Goal: Task Accomplishment & Management: Manage account settings

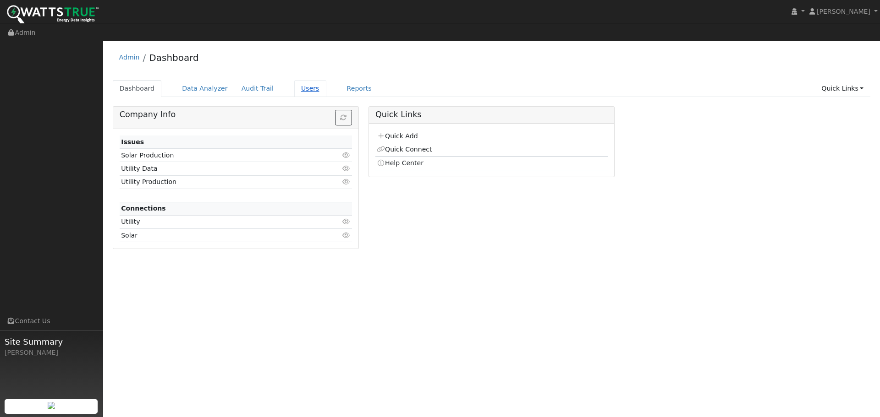
click at [294, 80] on link "Users" at bounding box center [310, 88] width 32 height 17
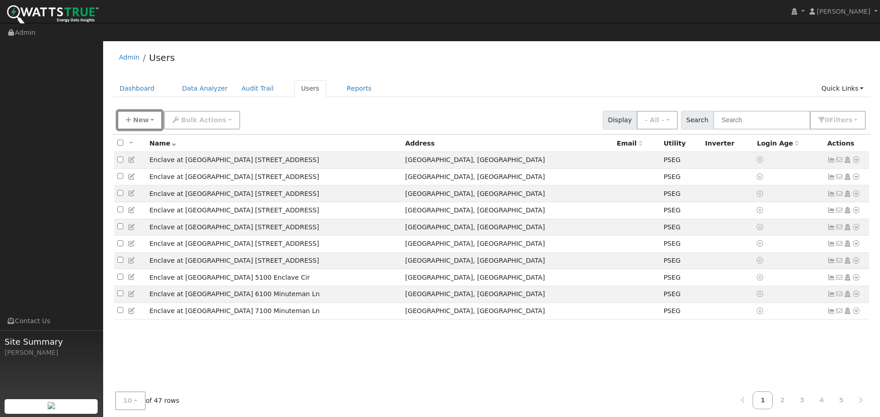
click at [135, 116] on span "New" at bounding box center [141, 119] width 16 height 7
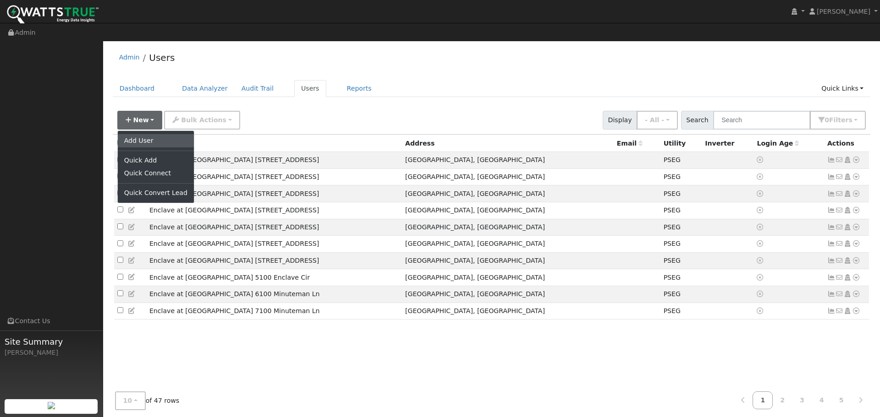
click at [137, 134] on link "Add User" at bounding box center [156, 140] width 76 height 13
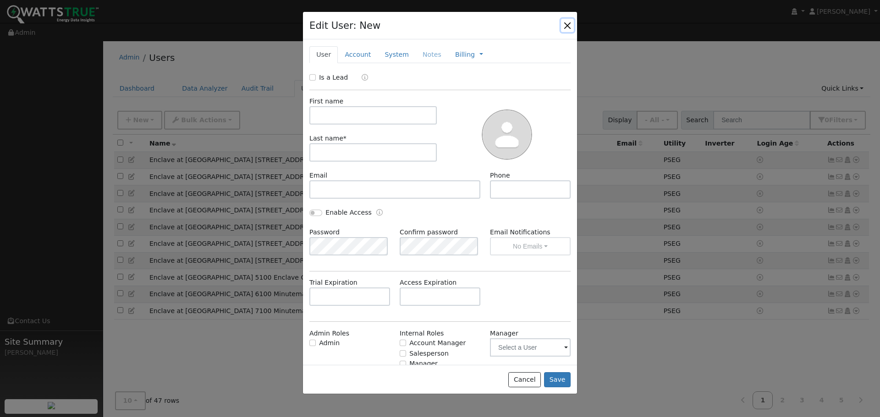
click at [569, 24] on button "button" at bounding box center [567, 25] width 13 height 13
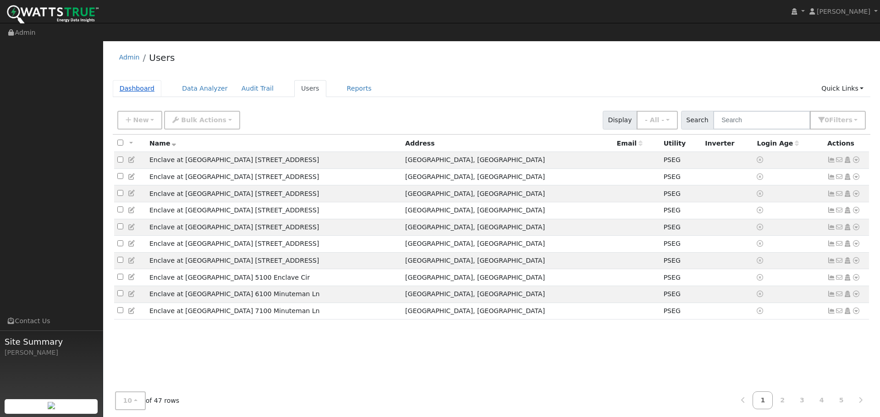
click at [143, 80] on link "Dashboard" at bounding box center [137, 88] width 49 height 17
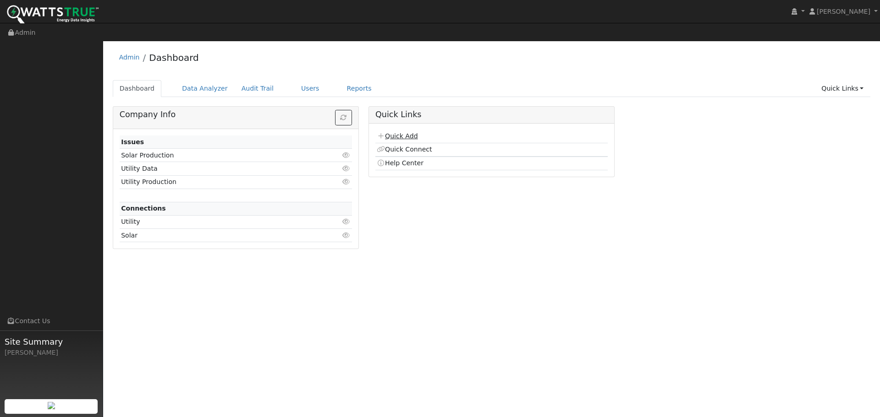
click at [404, 132] on link "Quick Add" at bounding box center [397, 135] width 41 height 7
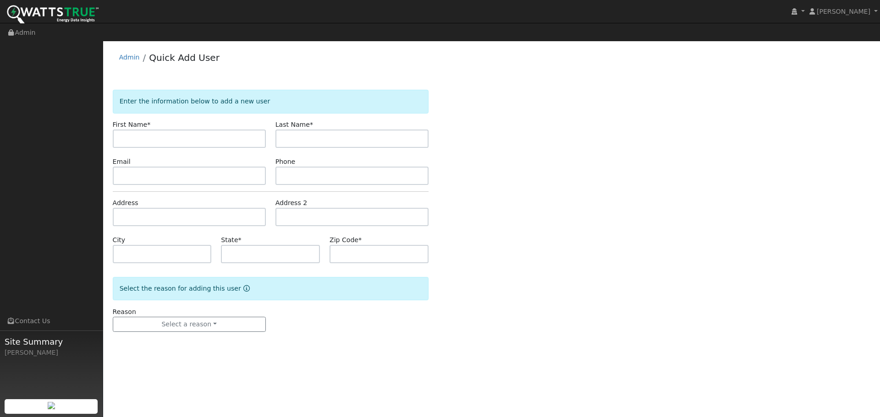
click at [117, 46] on div "Admin Quick Add User" at bounding box center [492, 60] width 758 height 28
click at [122, 54] on link "Admin" at bounding box center [129, 57] width 21 height 7
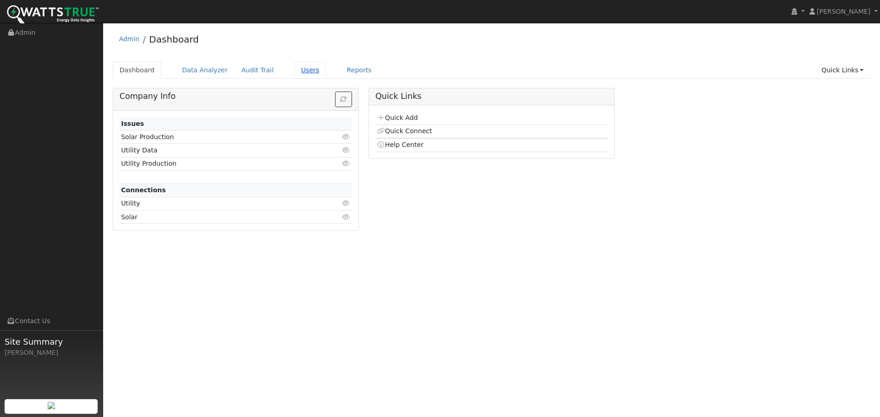
click at [299, 71] on link "Users" at bounding box center [310, 70] width 32 height 17
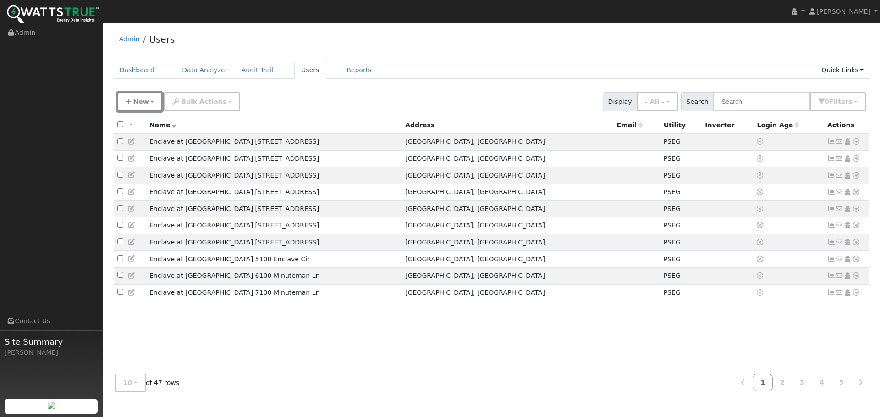
click at [136, 103] on span "New" at bounding box center [141, 101] width 16 height 7
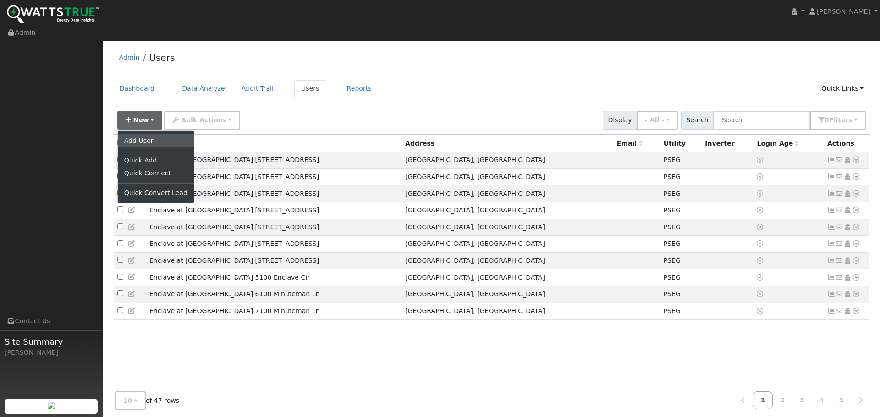
click at [139, 134] on link "Add User" at bounding box center [156, 140] width 76 height 13
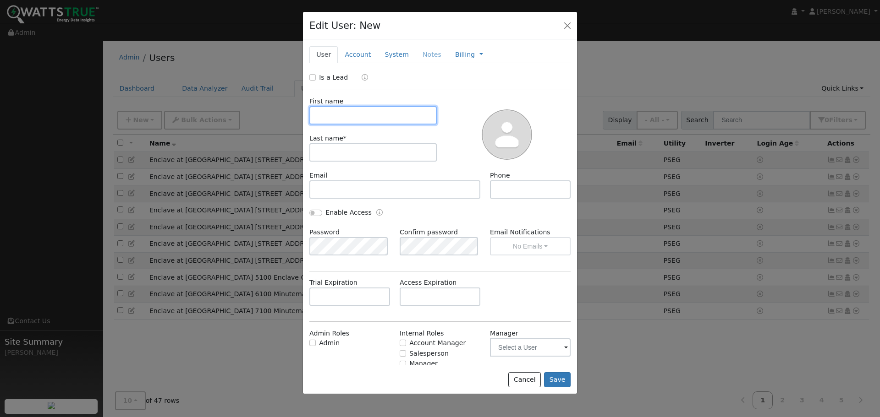
click at [349, 114] on input "text" at bounding box center [372, 115] width 127 height 18
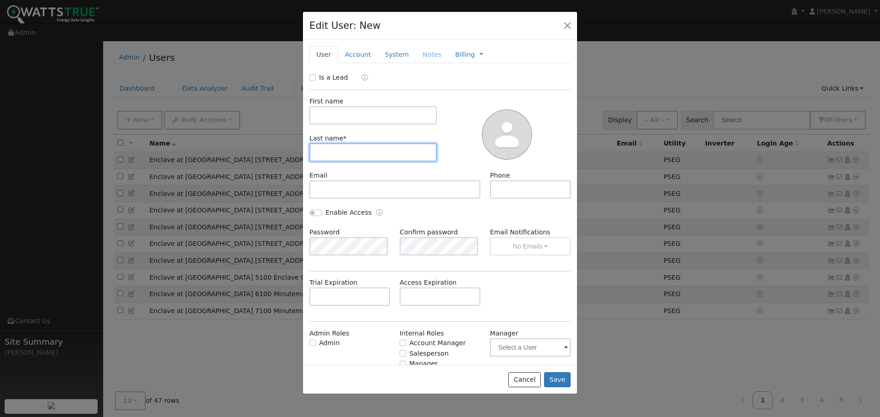
click at [339, 154] on input "text" at bounding box center [372, 152] width 127 height 18
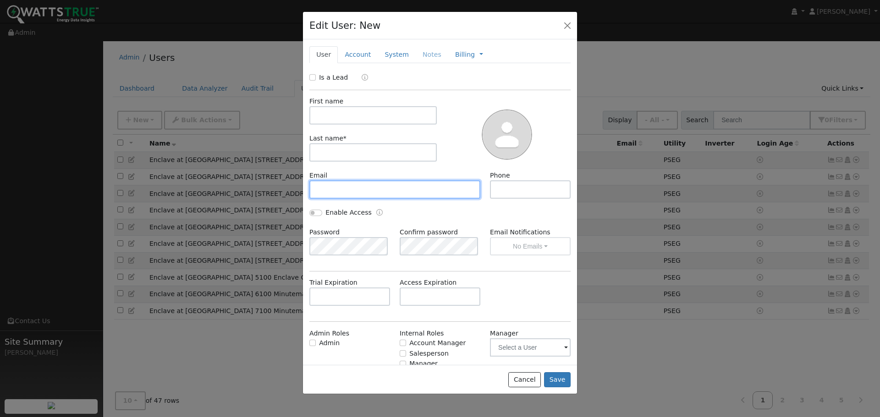
click at [351, 194] on input "text" at bounding box center [394, 190] width 171 height 18
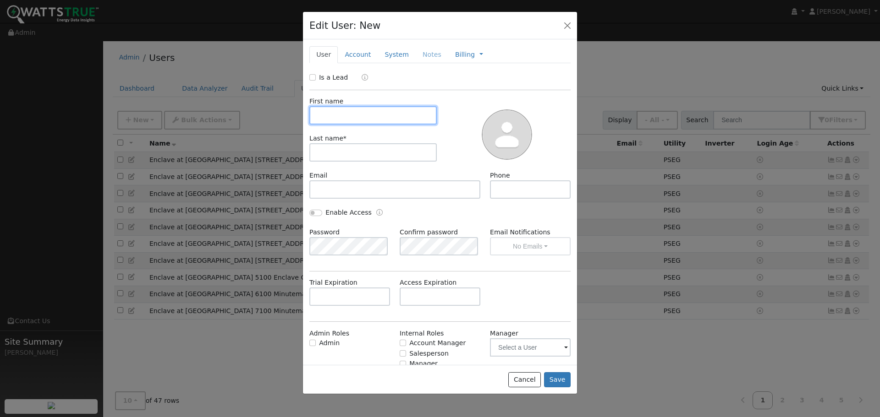
click at [345, 113] on input "text" at bounding box center [372, 115] width 127 height 18
type input "Will"
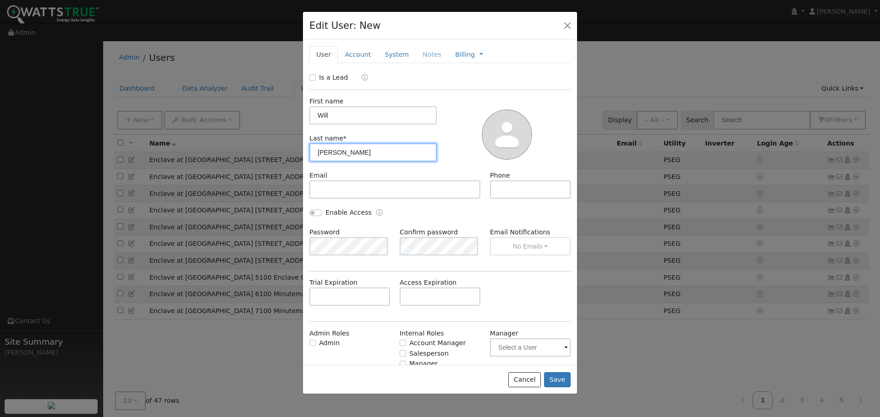
type input "[PERSON_NAME]"
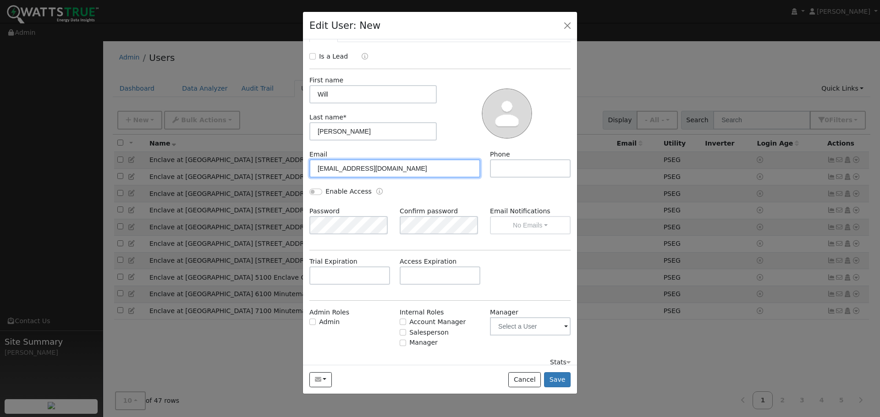
scroll to position [30, 0]
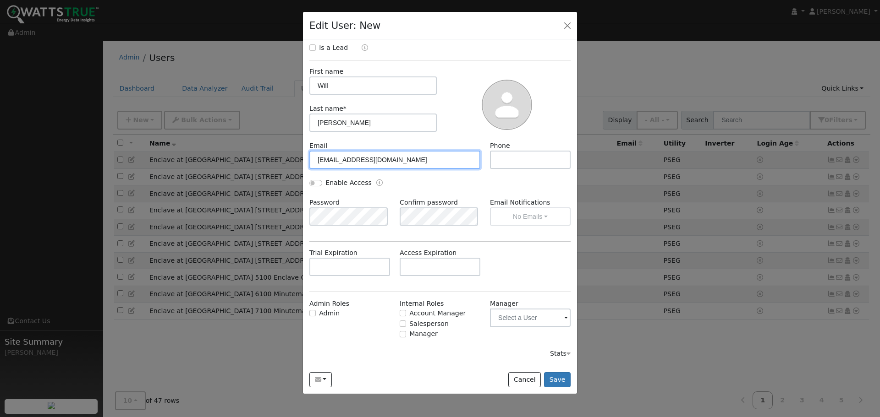
type input "[EMAIL_ADDRESS][DOMAIN_NAME]"
click at [553, 319] on input "text" at bounding box center [530, 318] width 81 height 18
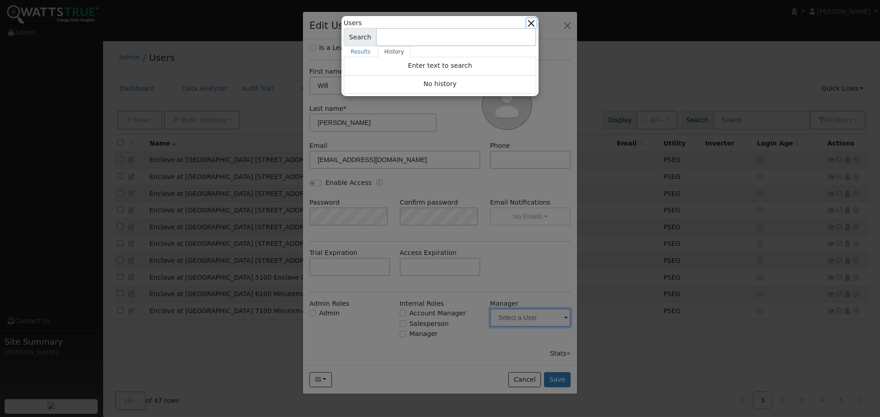
click at [531, 25] on button "button" at bounding box center [532, 23] width 10 height 10
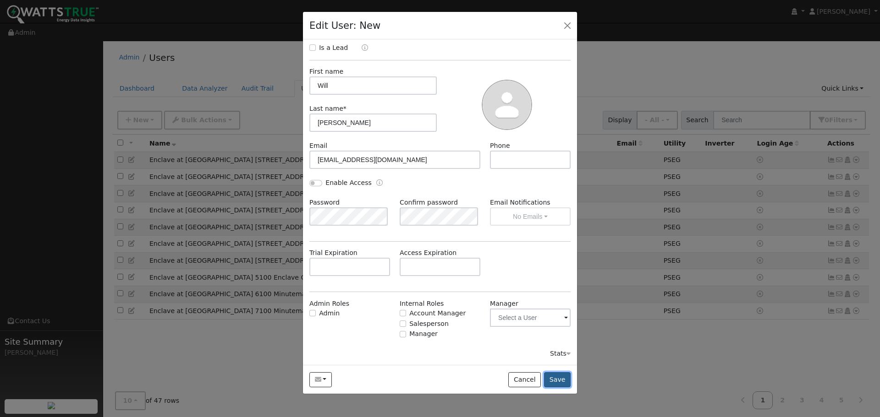
click at [552, 383] on button "Save" at bounding box center [557, 381] width 27 height 16
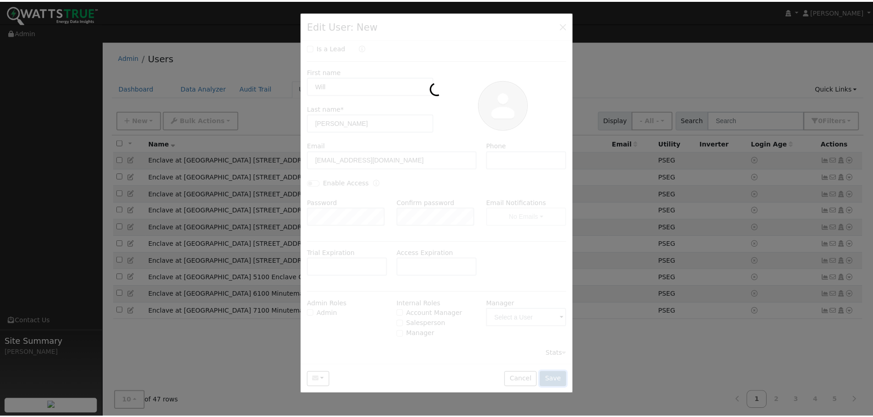
scroll to position [0, 0]
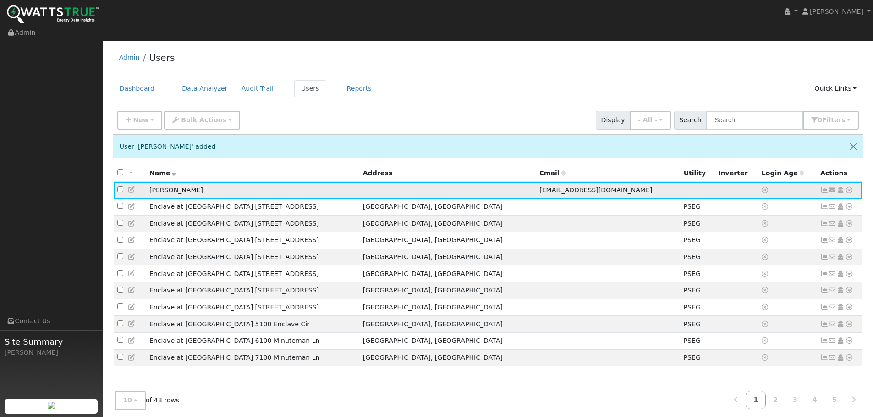
click at [832, 187] on icon at bounding box center [833, 190] width 8 height 6
click at [801, 200] on link "Send Email..." at bounding box center [804, 206] width 64 height 13
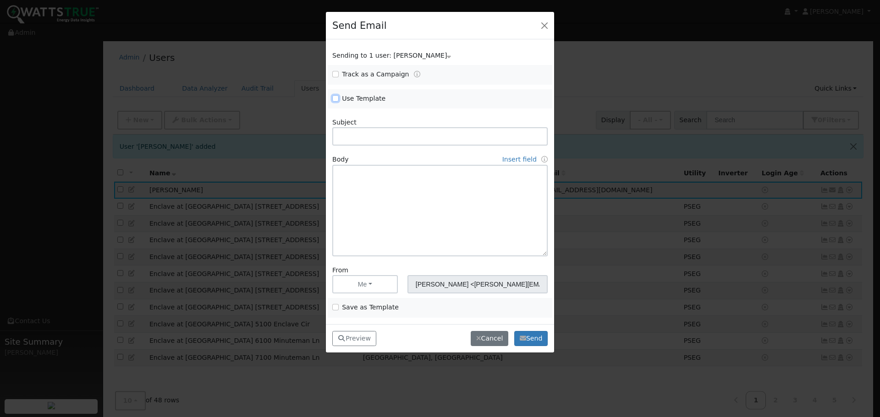
click at [336, 96] on input "Use Template" at bounding box center [335, 98] width 6 height 6
checkbox input "true"
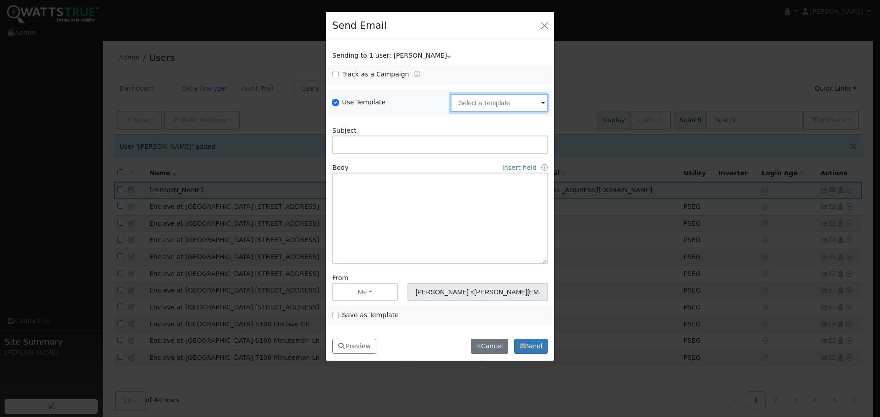
click at [480, 103] on input "text" at bounding box center [498, 103] width 97 height 18
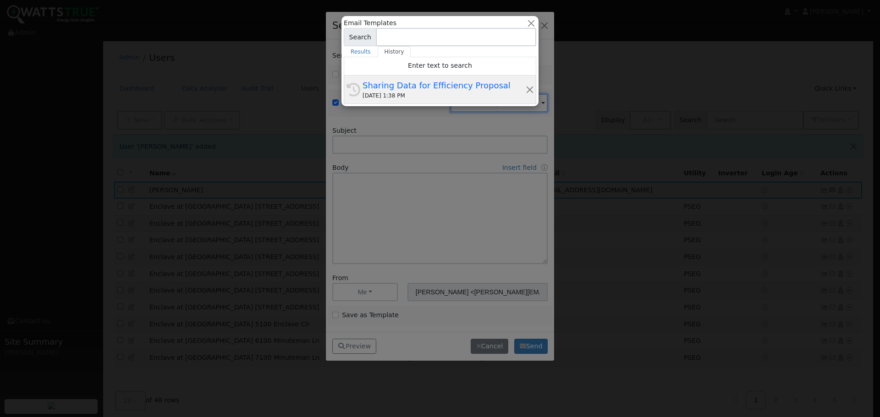
click at [404, 93] on div "[DATE] 1:38 PM" at bounding box center [443, 96] width 163 height 8
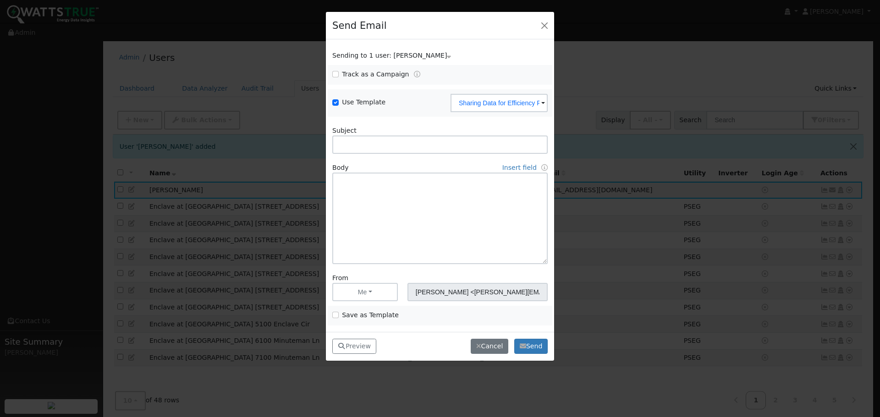
type input "Sharing Data for Efficiency Proposal"
type input "Sharing Data for Energy Efficiency Proposal"
type textarea "Dear {user_fname}, Below is a link to share your electricity consumption data w…"
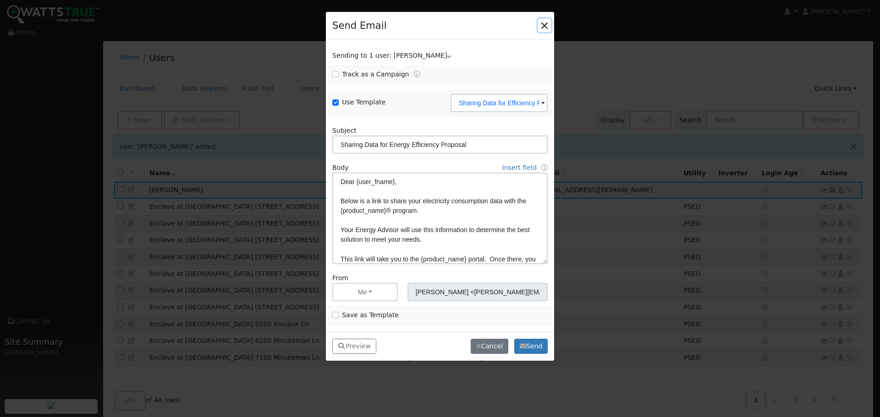
click at [544, 27] on button "button" at bounding box center [544, 25] width 13 height 13
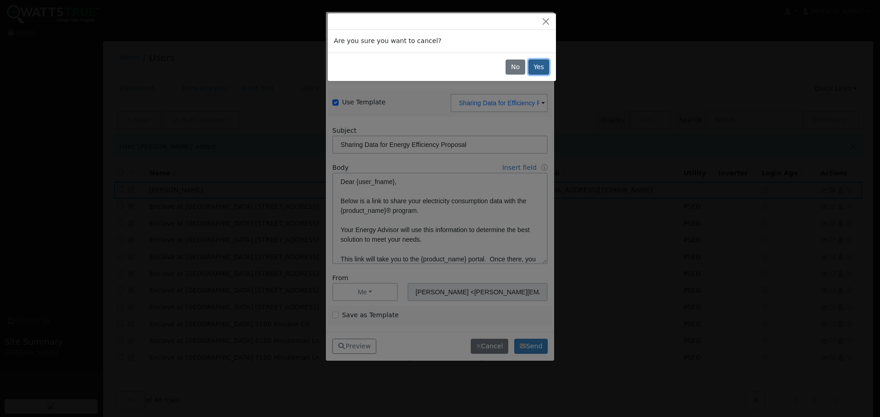
click at [536, 67] on button "Yes" at bounding box center [538, 68] width 21 height 16
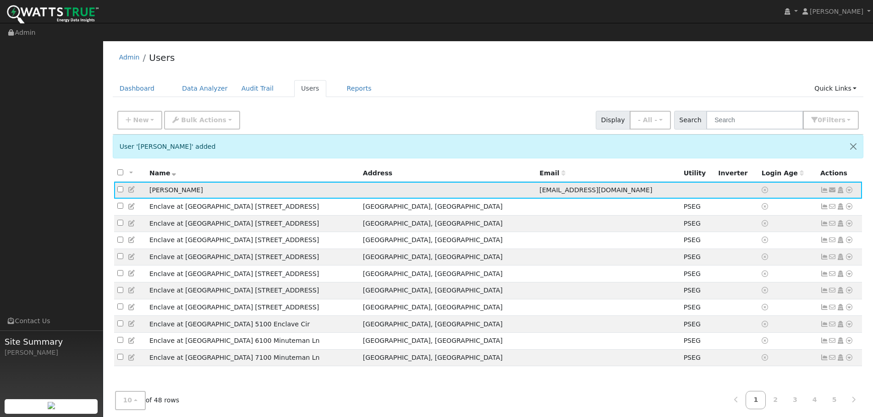
click at [121, 187] on input "checkbox" at bounding box center [120, 190] width 6 height 6
checkbox input "true"
click at [851, 187] on icon at bounding box center [849, 190] width 8 height 6
click at [826, 272] on link "Delete User" at bounding box center [819, 278] width 66 height 13
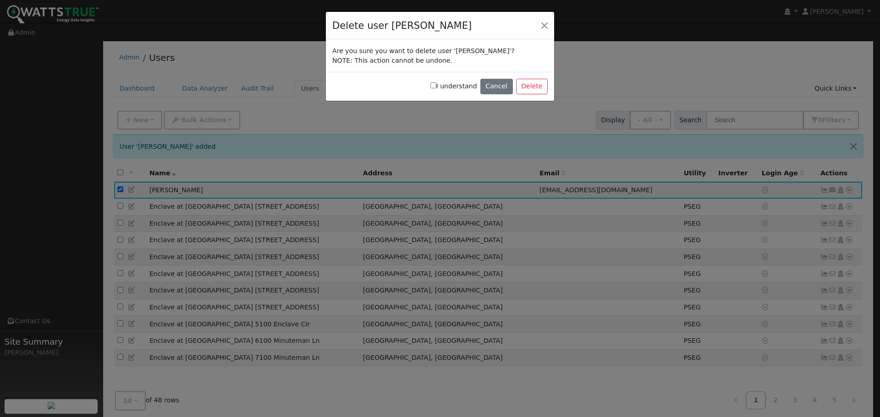
click at [436, 86] on input "I understand" at bounding box center [433, 85] width 6 height 6
checkbox input "true"
click at [532, 89] on button "Delete" at bounding box center [532, 87] width 32 height 16
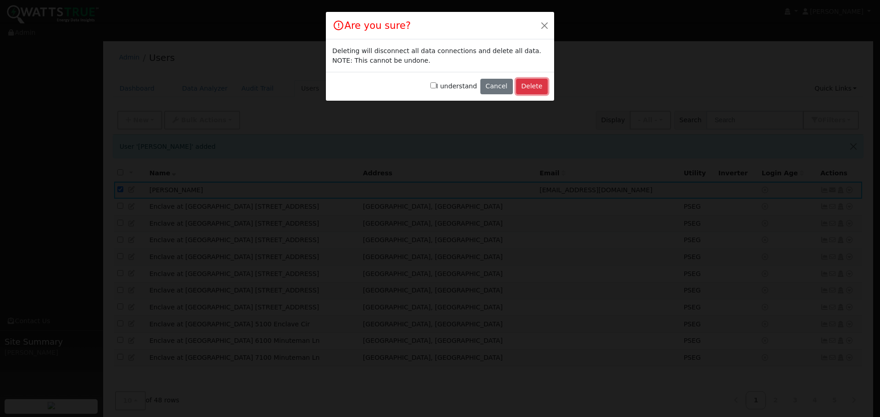
click at [531, 89] on button "Delete" at bounding box center [532, 87] width 32 height 16
click at [436, 87] on input "I understand" at bounding box center [433, 85] width 6 height 6
checkbox input "true"
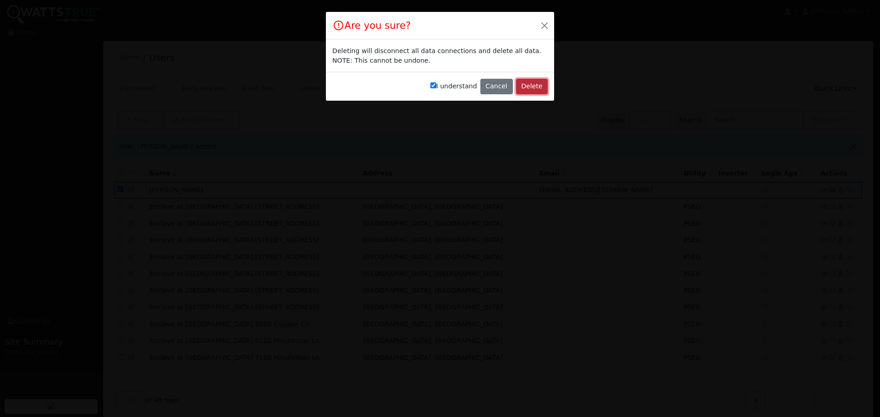
click at [521, 87] on button "Delete" at bounding box center [532, 87] width 32 height 16
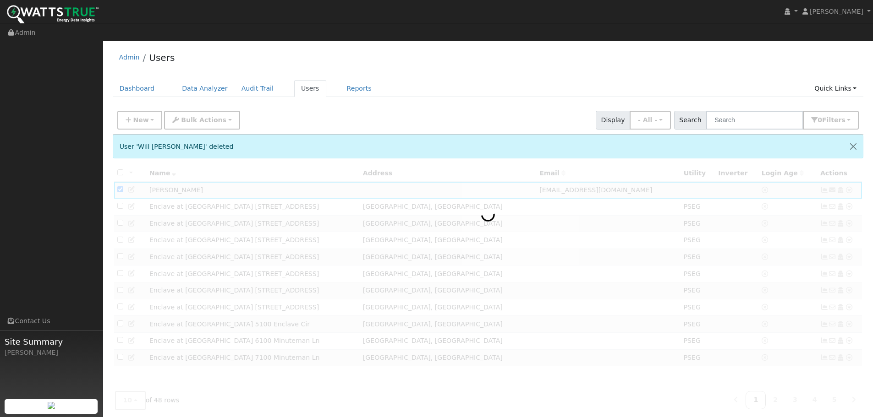
scroll to position [17, 0]
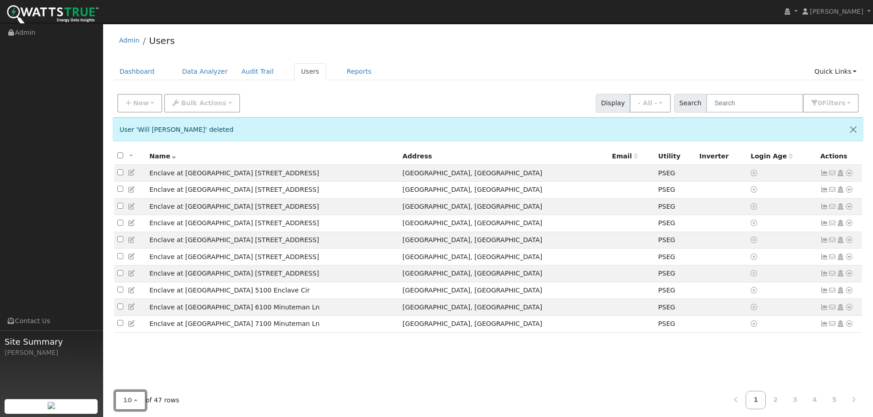
click at [128, 397] on span "10" at bounding box center [127, 400] width 9 height 7
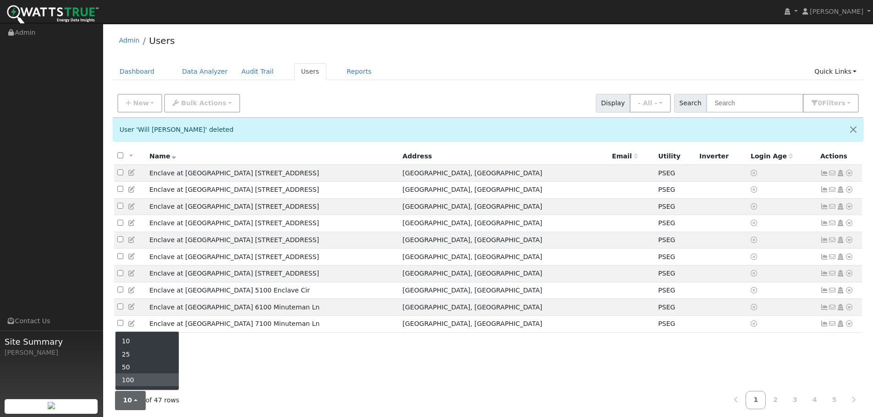
click at [143, 377] on link "100" at bounding box center [147, 380] width 64 height 13
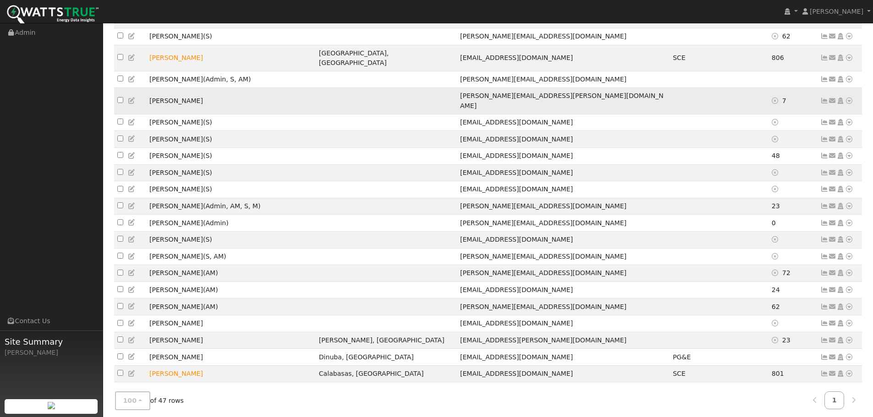
scroll to position [504, 0]
